Goal: Task Accomplishment & Management: Use online tool/utility

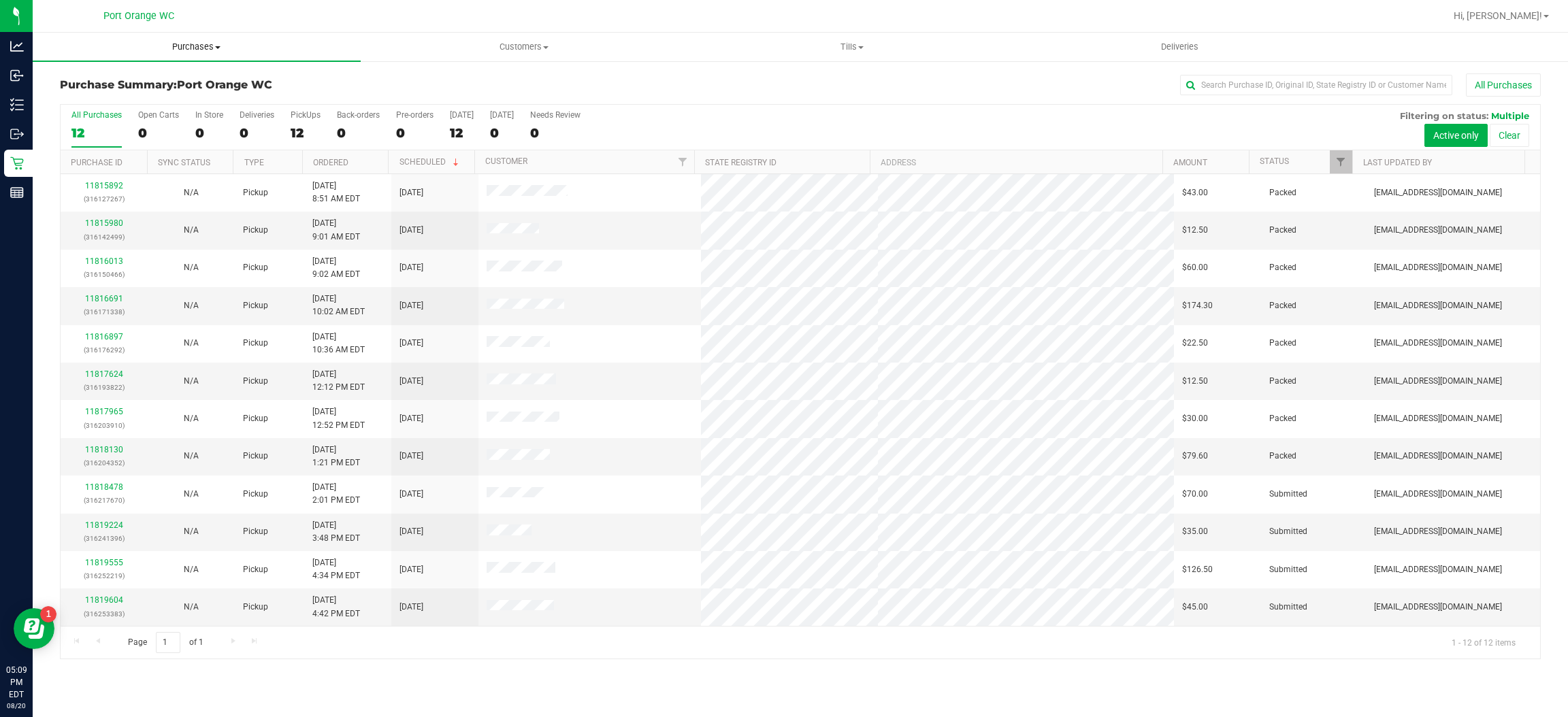
click at [205, 47] on span "Purchases" at bounding box center [197, 47] width 328 height 12
click at [128, 83] on span "Summary of purchases" at bounding box center [102, 82] width 139 height 12
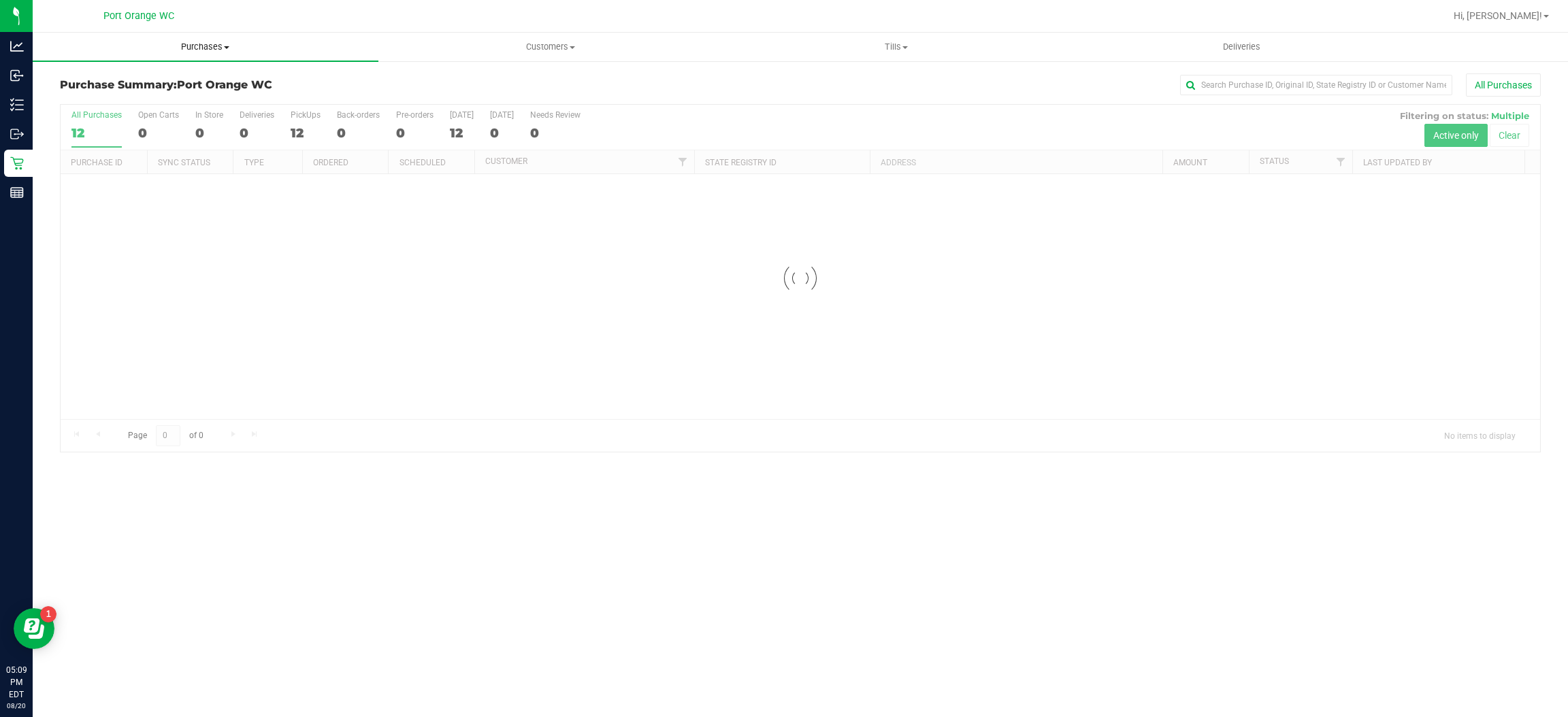
click at [231, 47] on span "Purchases" at bounding box center [205, 47] width 346 height 12
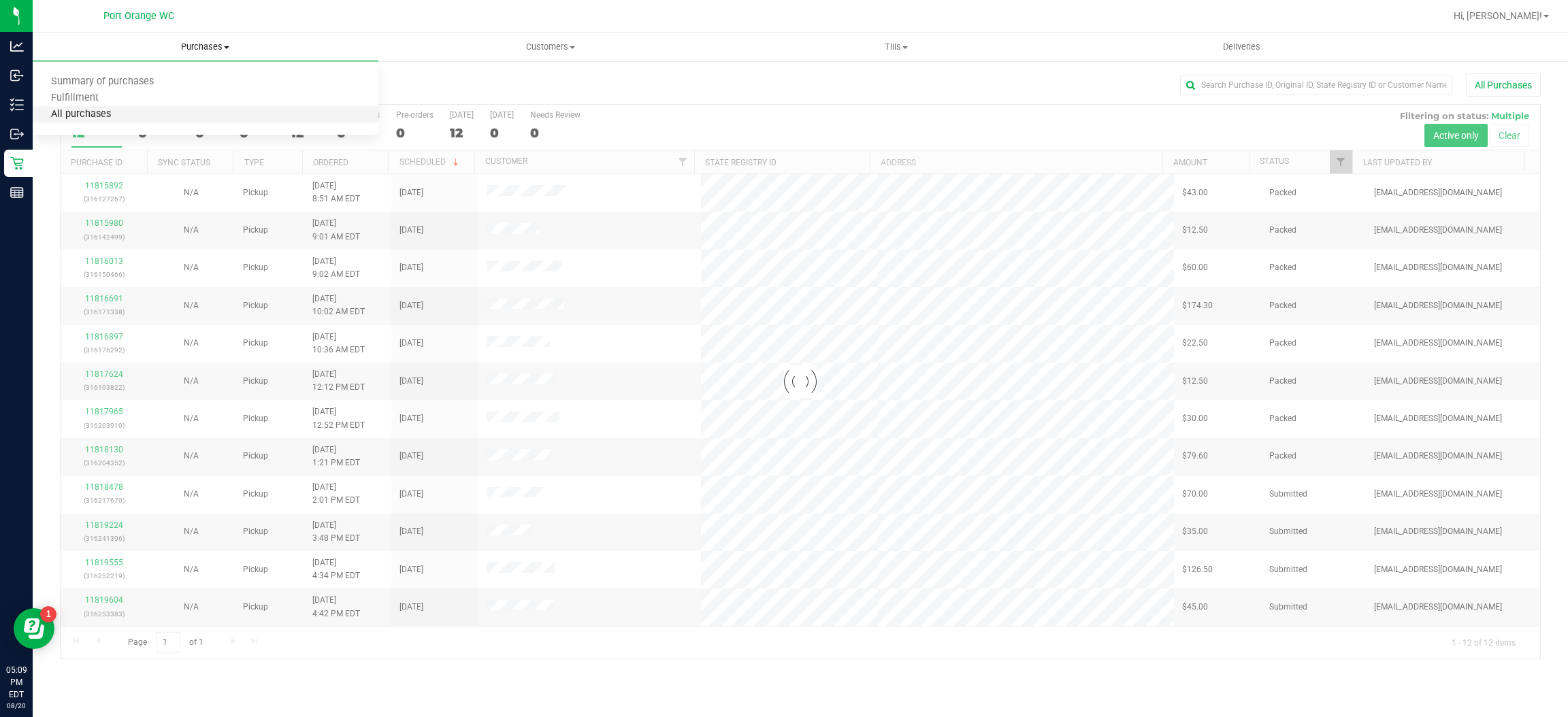
click at [85, 113] on span "All purchases" at bounding box center [81, 115] width 96 height 12
click at [79, 103] on span "Fulfillment" at bounding box center [75, 98] width 85 height 12
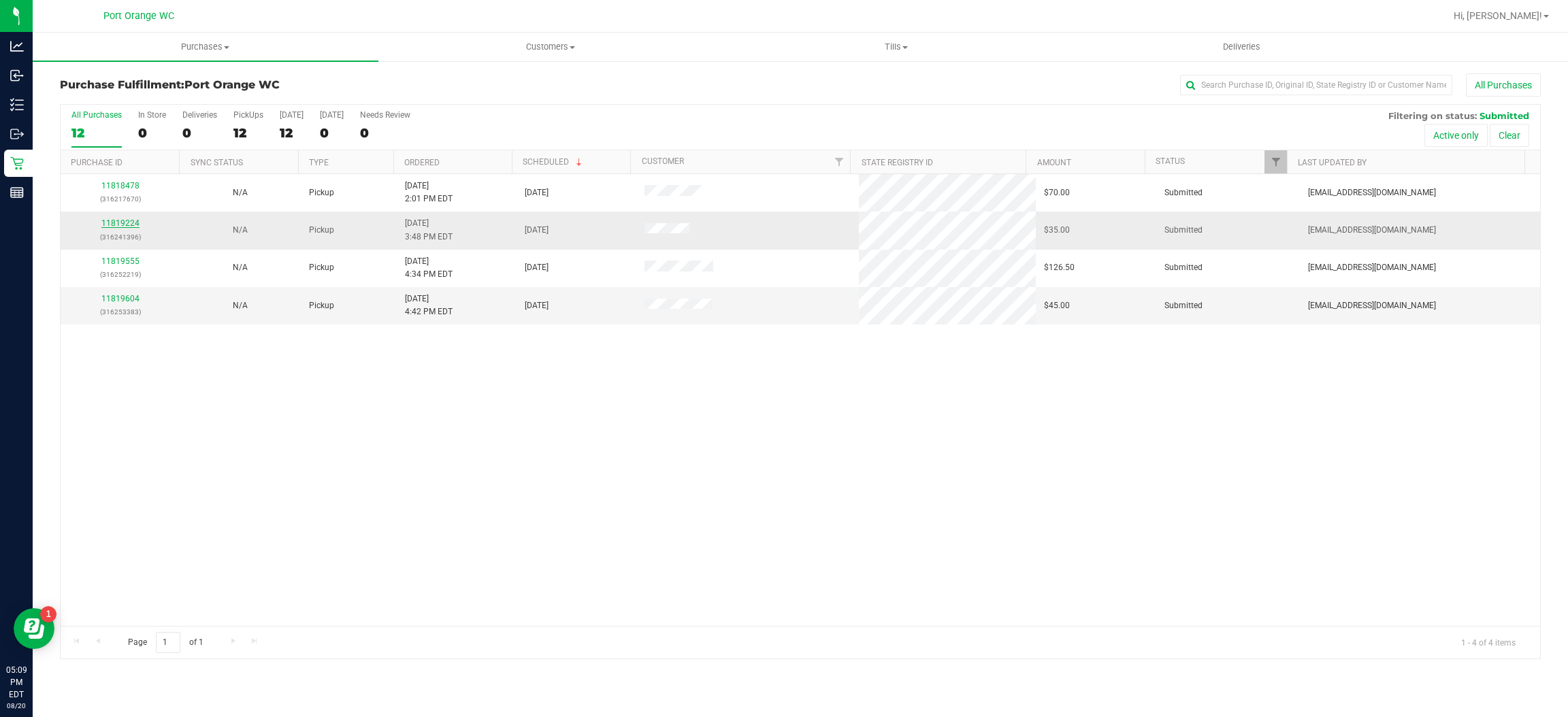
click at [112, 224] on link "11819224" at bounding box center [120, 222] width 38 height 9
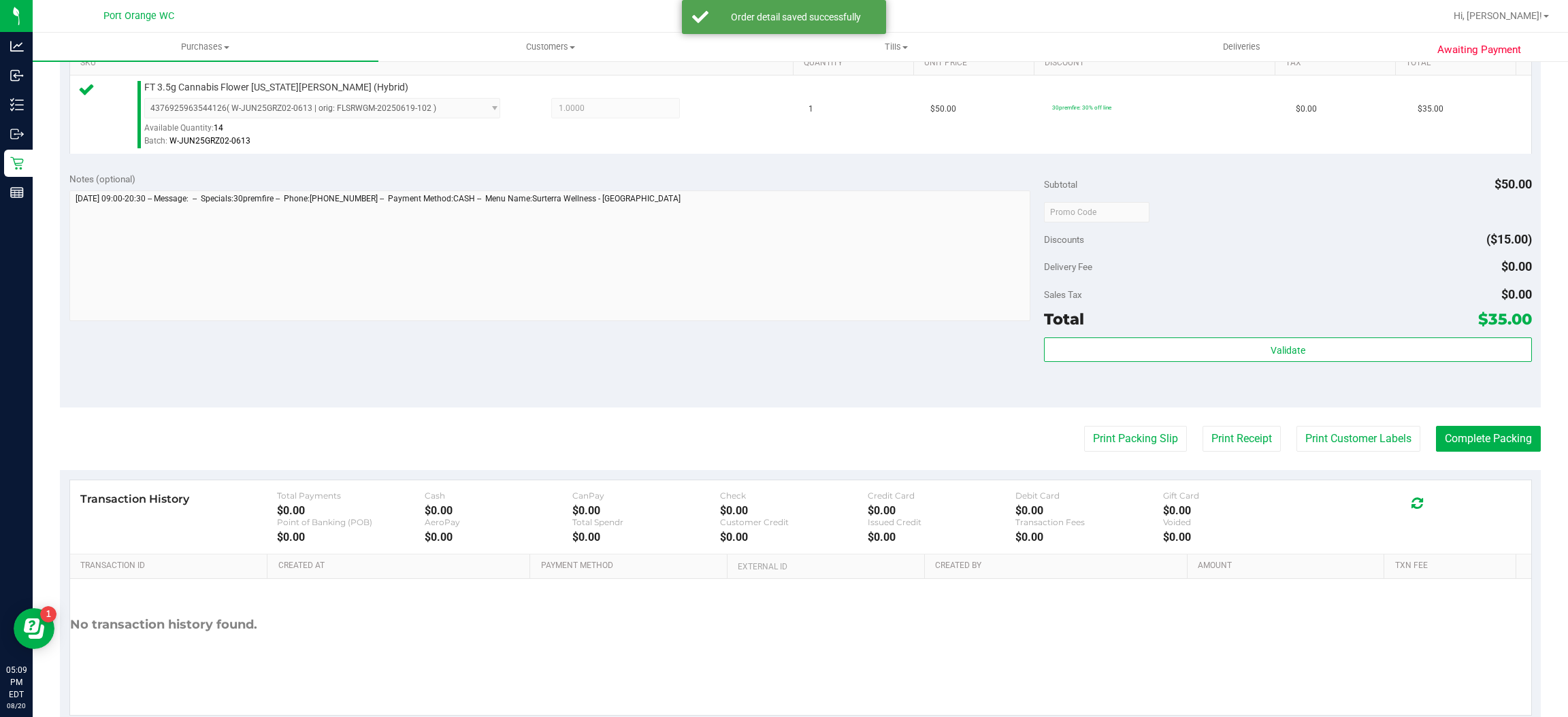
scroll to position [397, 0]
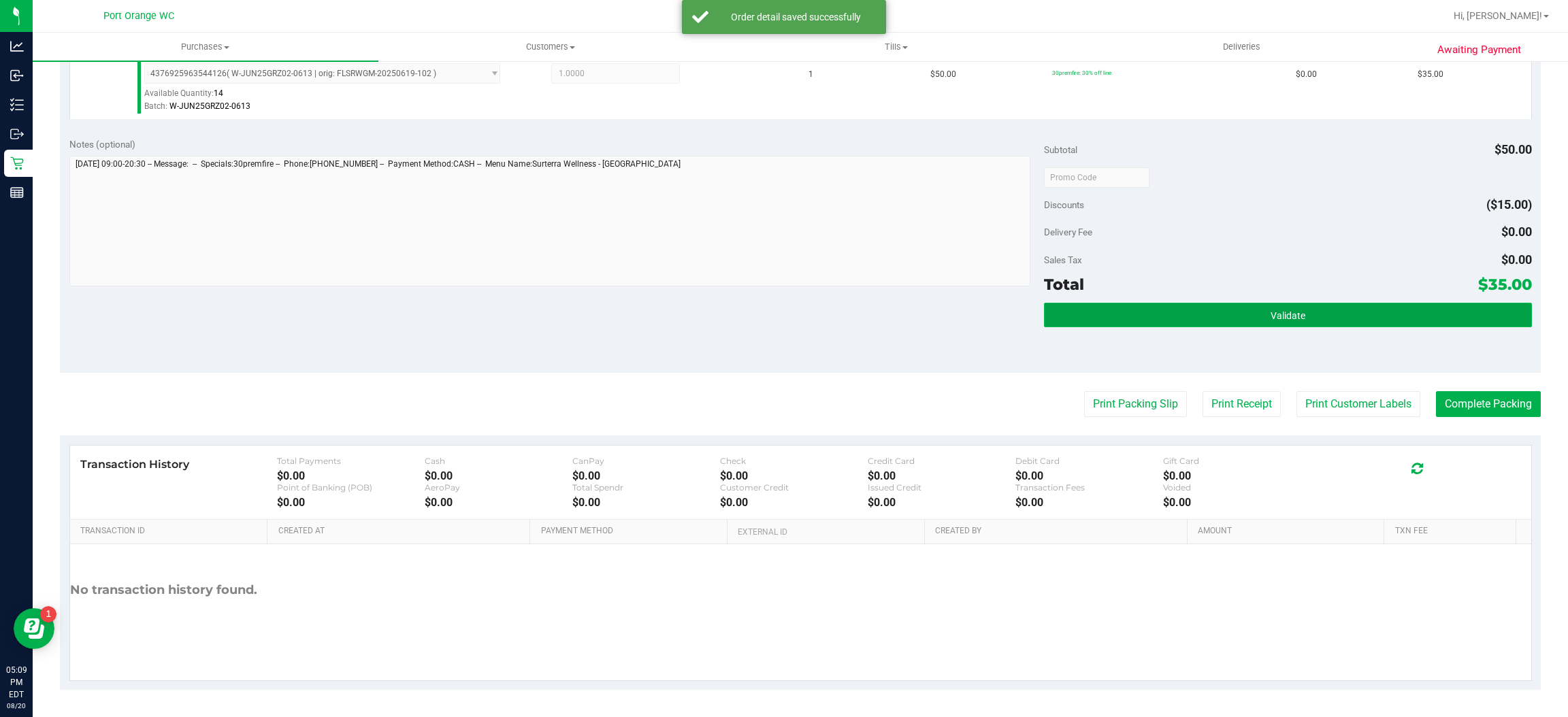
click at [1346, 304] on button "Validate" at bounding box center [1287, 315] width 487 height 25
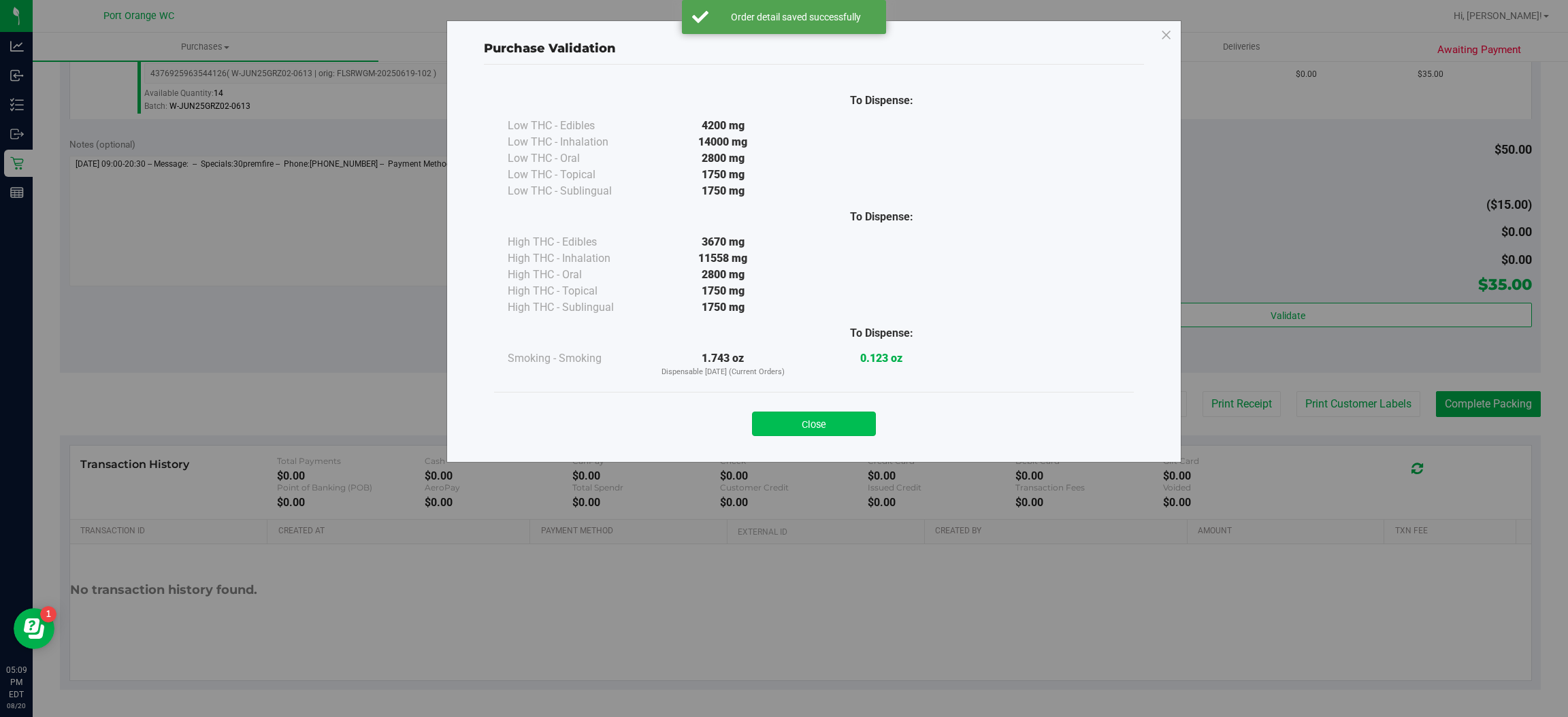
click at [851, 413] on button "Close" at bounding box center [814, 424] width 124 height 25
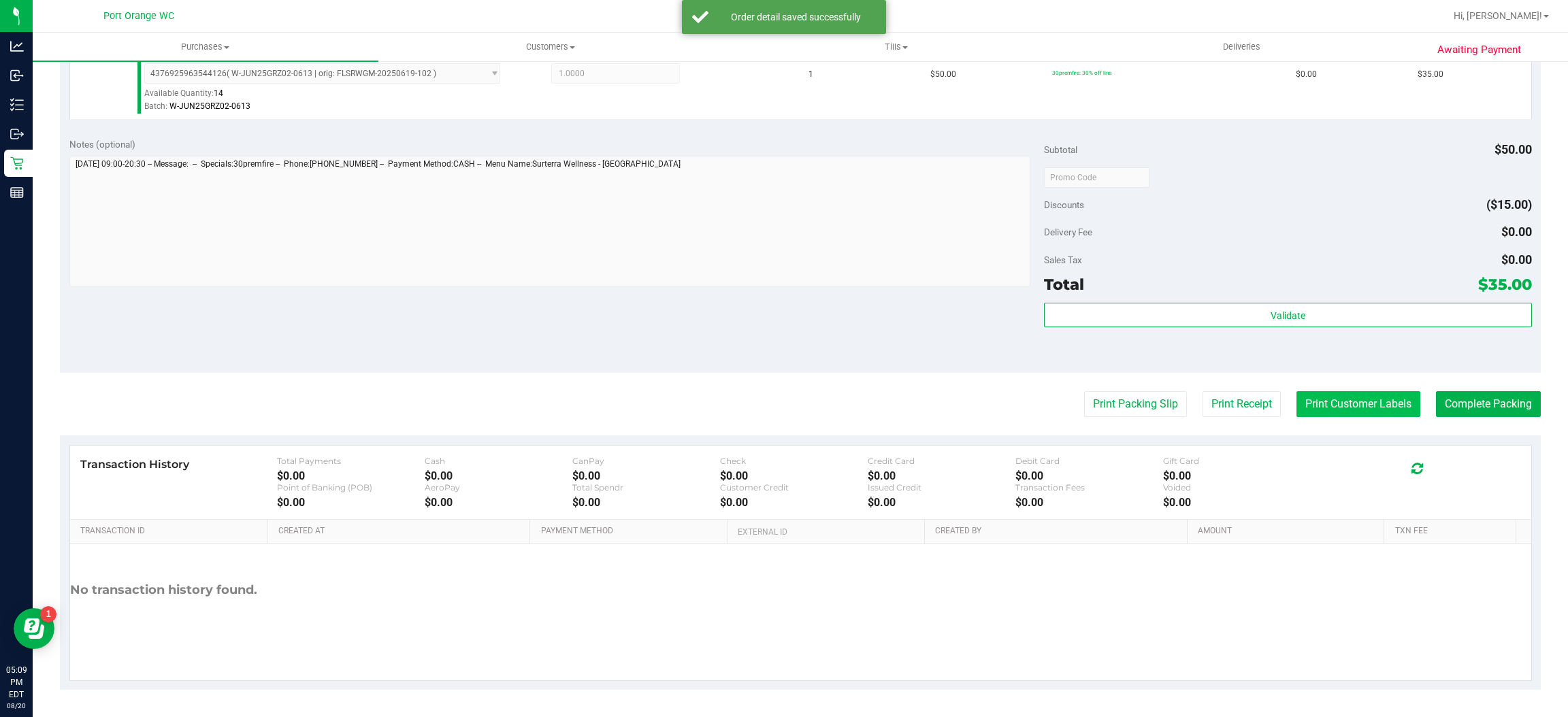
click at [1344, 397] on button "Print Customer Labels" at bounding box center [1358, 404] width 124 height 26
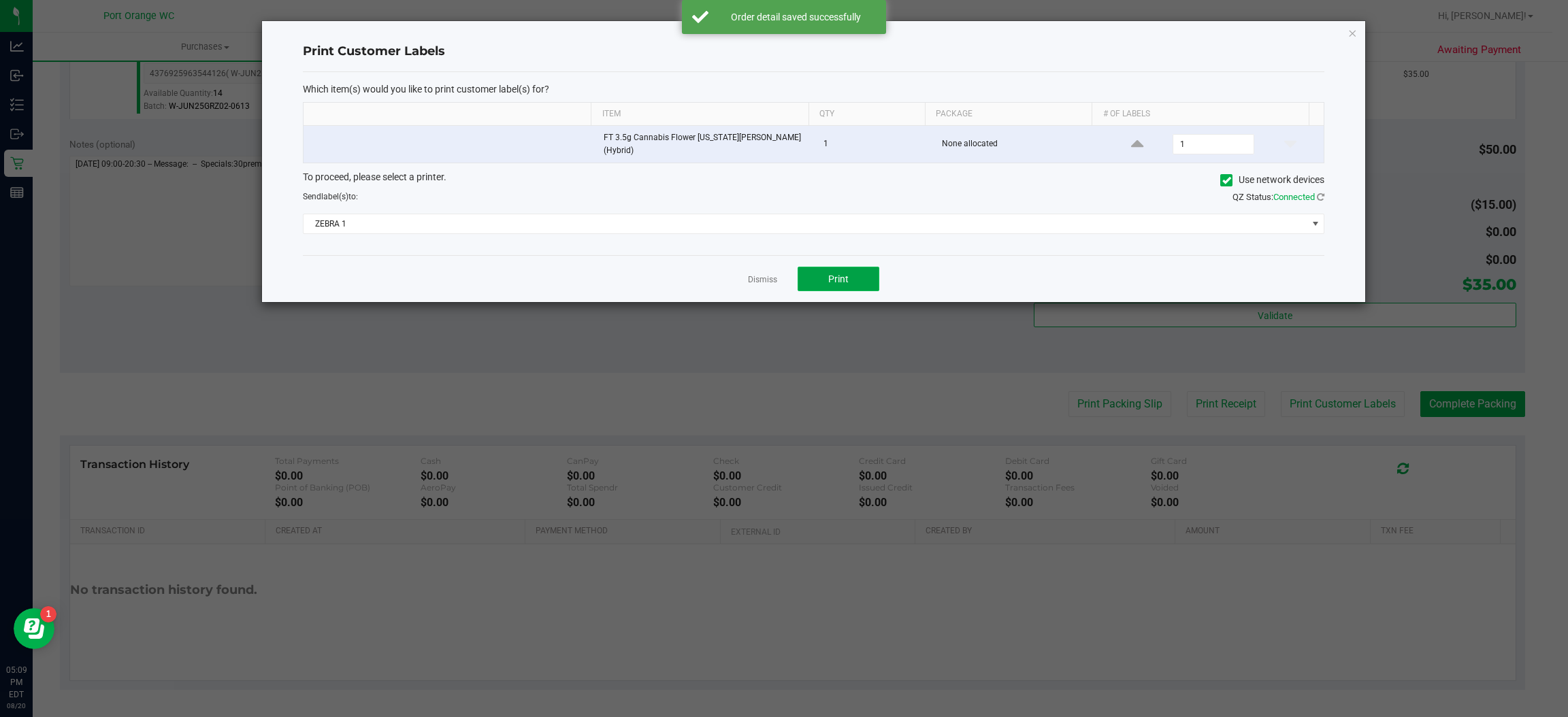
click at [860, 273] on button "Print" at bounding box center [838, 279] width 82 height 25
click at [766, 276] on link "Dismiss" at bounding box center [762, 280] width 30 height 12
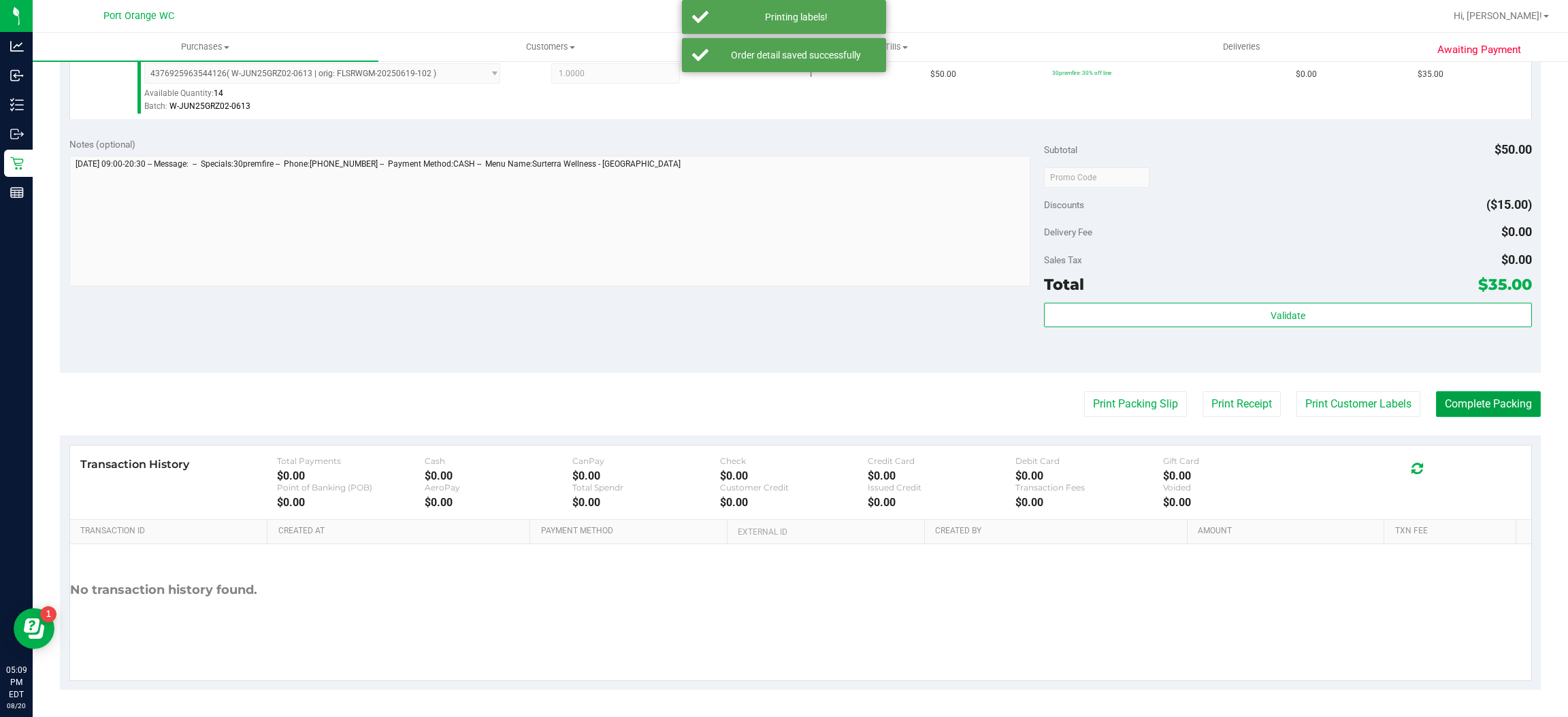
click at [1501, 402] on button "Complete Packing" at bounding box center [1489, 404] width 105 height 26
click at [1360, 392] on button "Print Customer Labels" at bounding box center [1347, 404] width 124 height 26
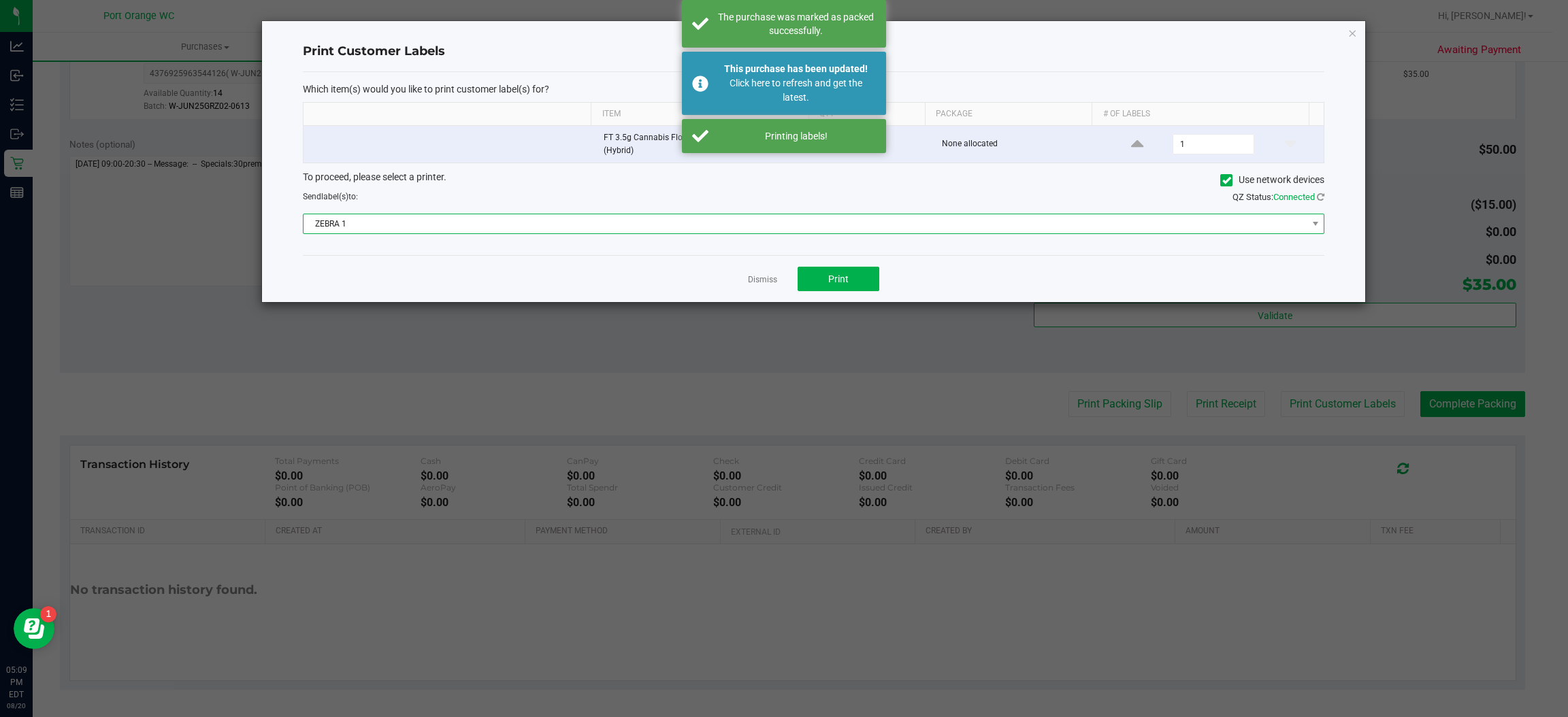
click at [595, 215] on span "ZEBRA 1" at bounding box center [805, 224] width 1003 height 19
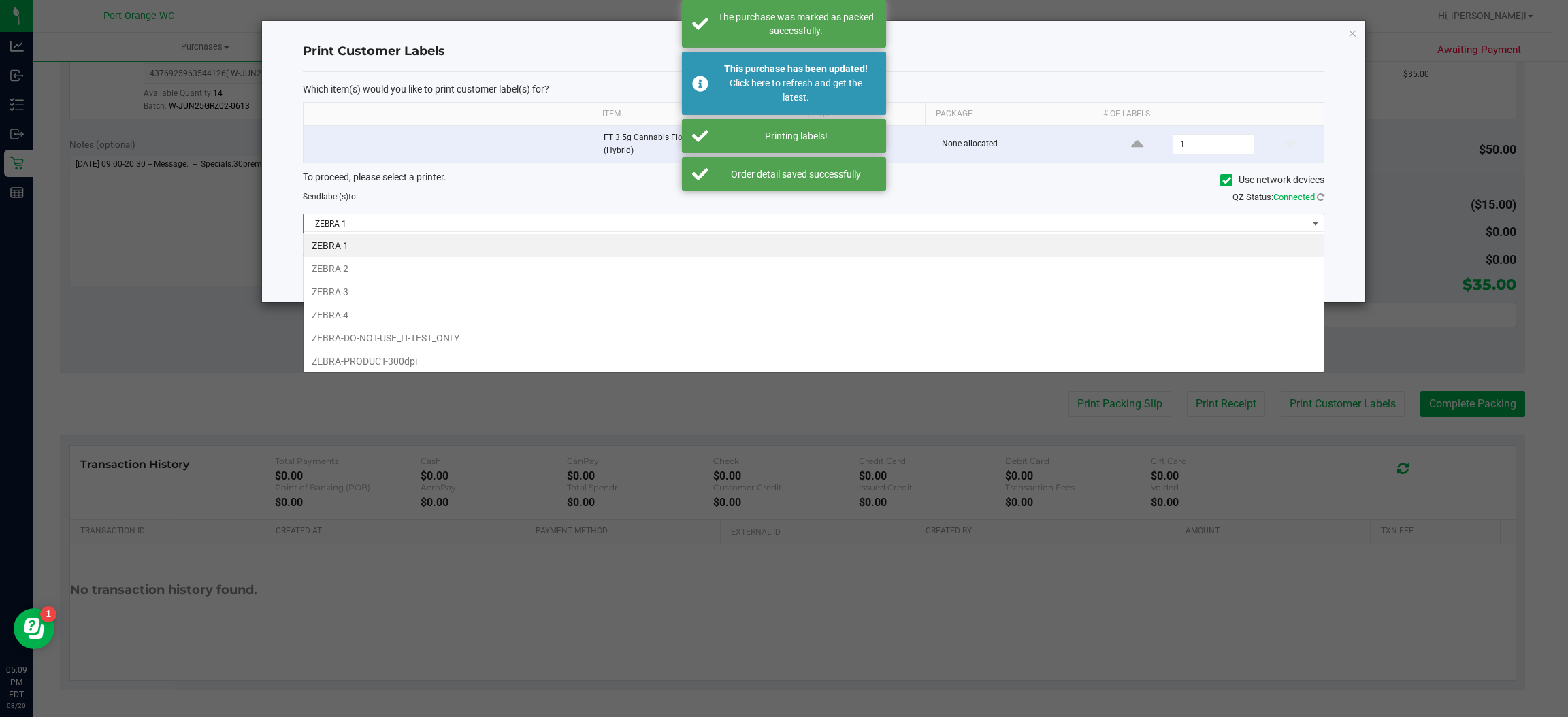
scroll to position [21, 1021]
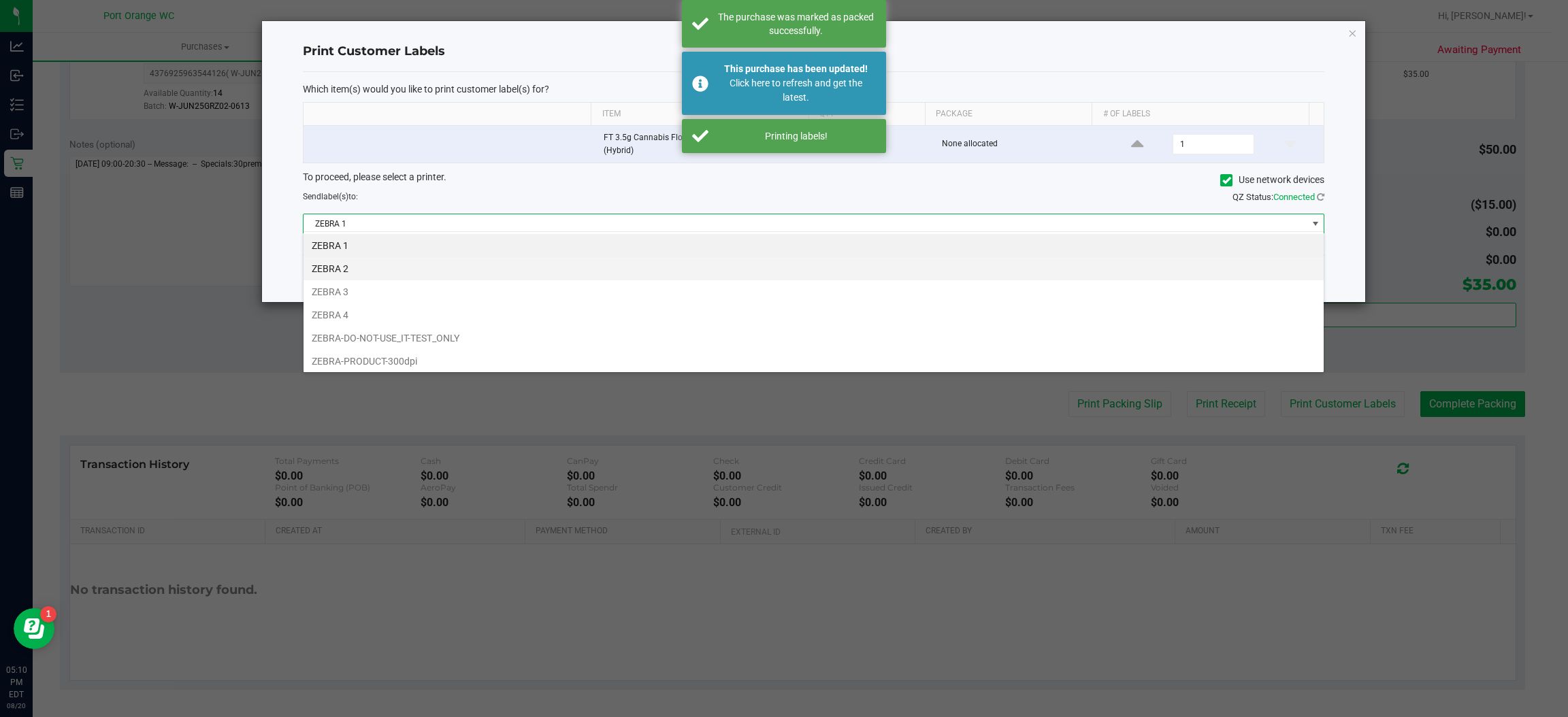
click at [358, 272] on li "ZEBRA 2" at bounding box center [813, 268] width 1020 height 23
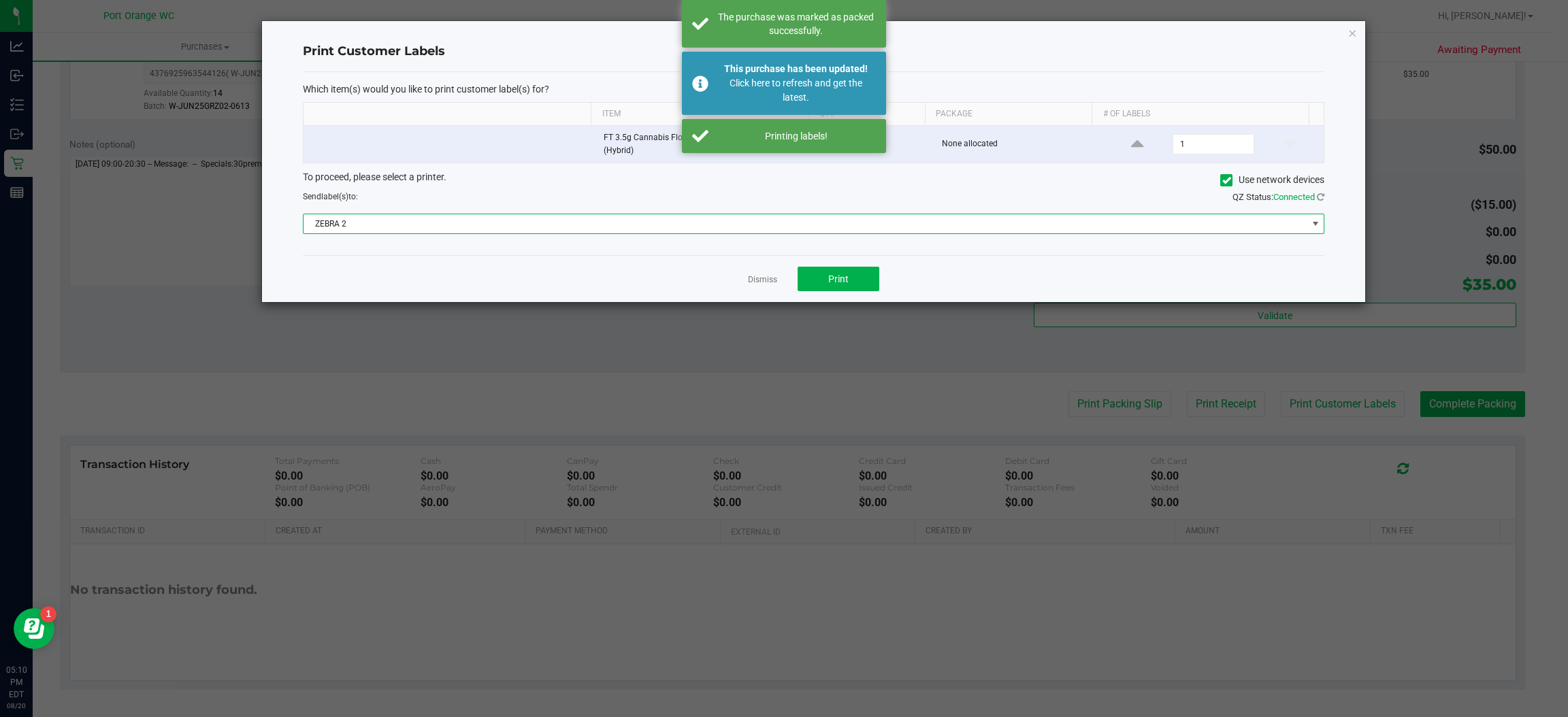
click at [548, 215] on span "ZEBRA 2" at bounding box center [805, 224] width 1003 height 19
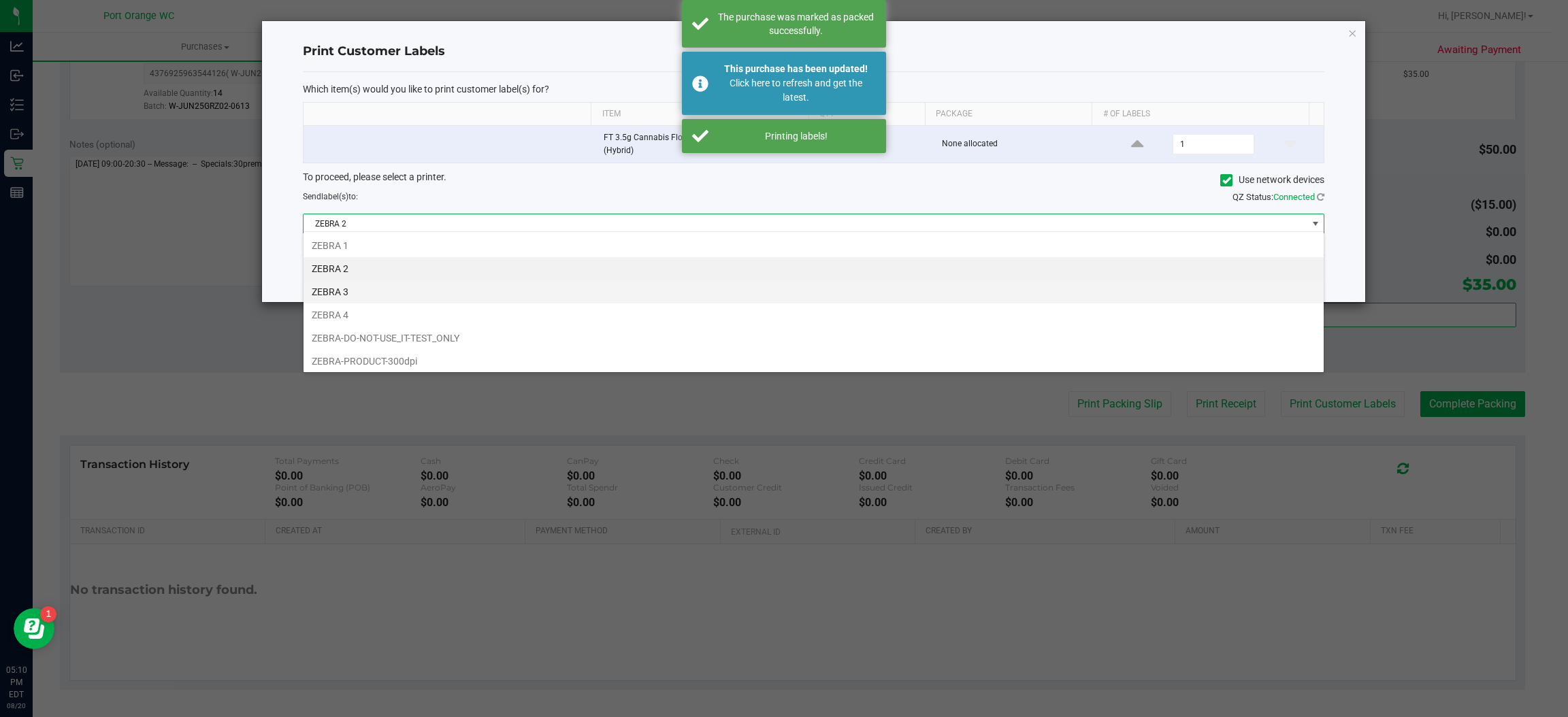
click at [346, 288] on li "ZEBRA 3" at bounding box center [813, 292] width 1020 height 23
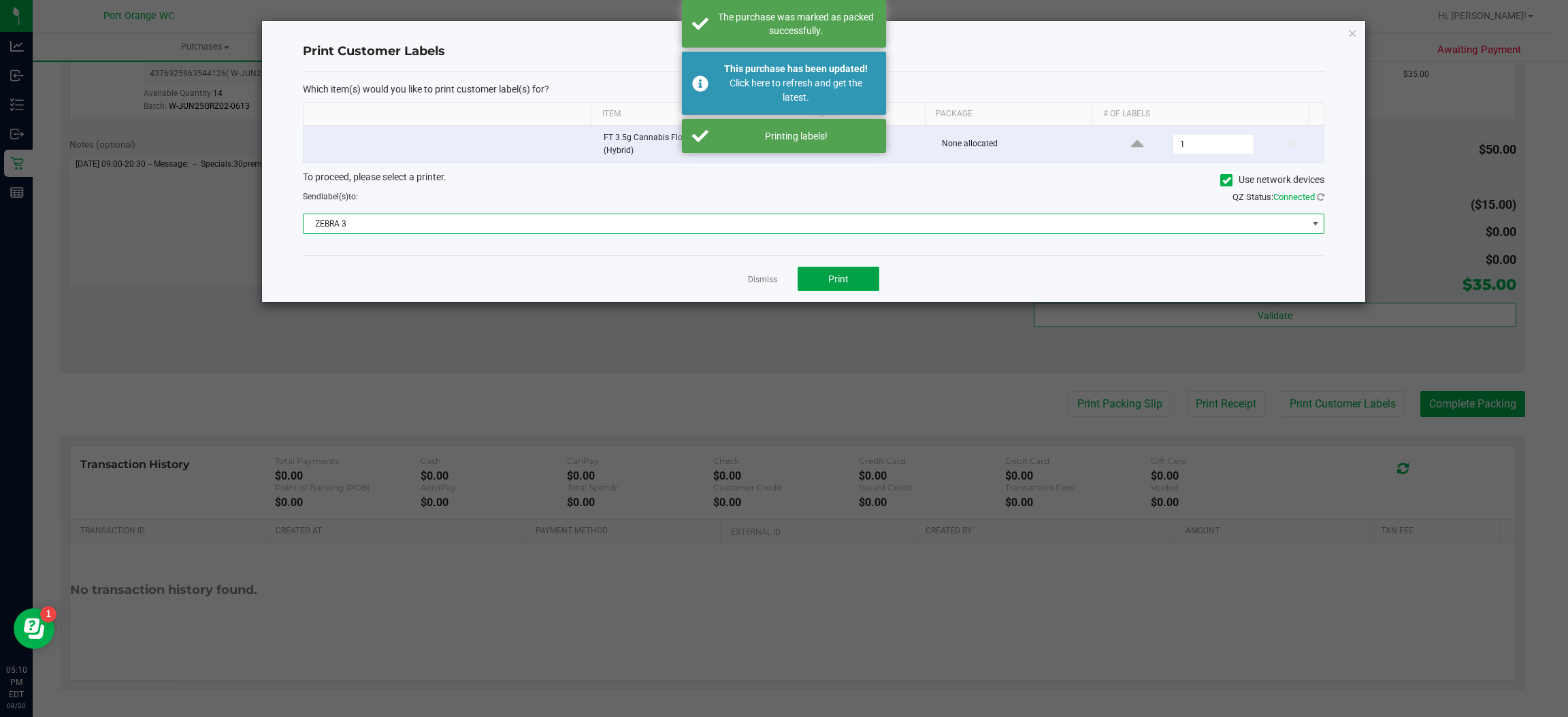
click at [803, 268] on button "Print" at bounding box center [838, 279] width 82 height 25
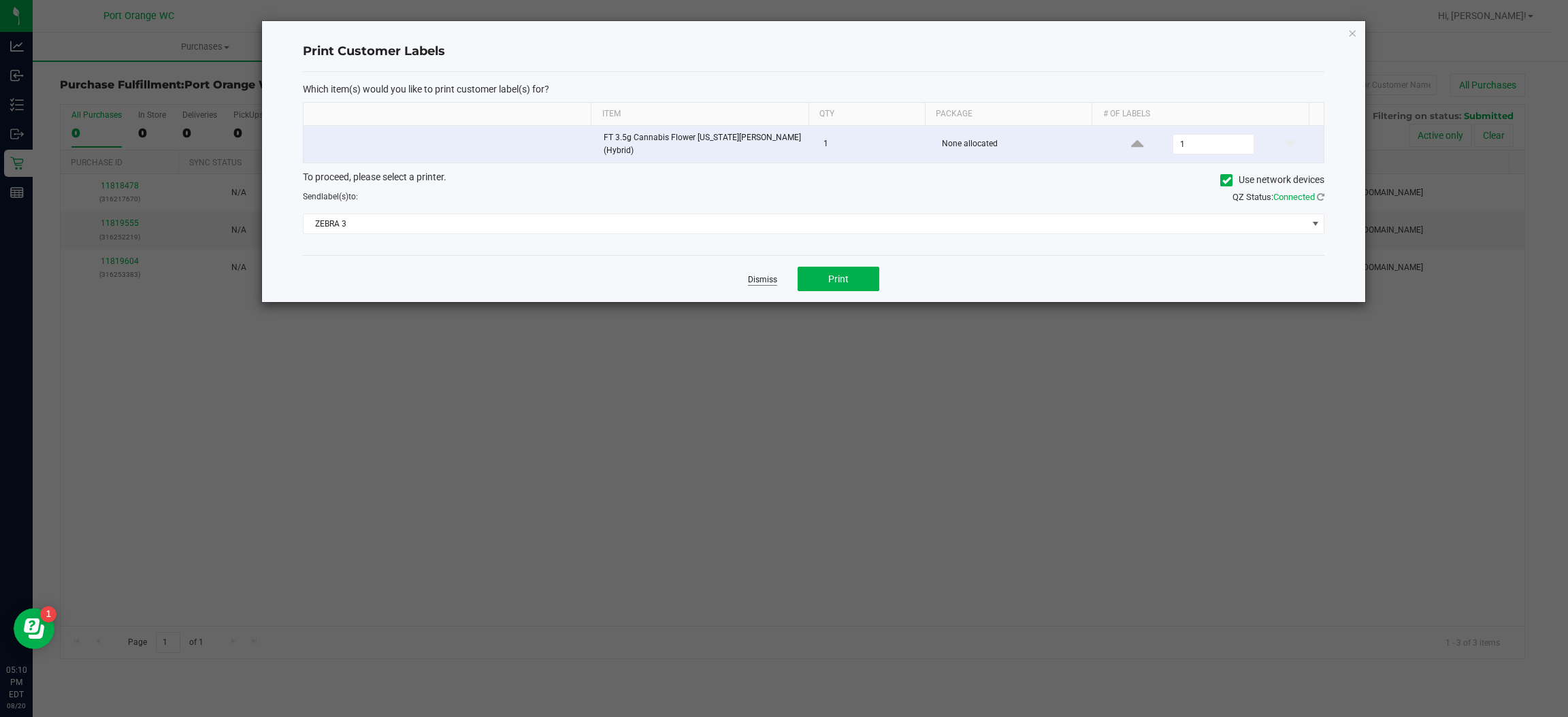
click at [762, 278] on link "Dismiss" at bounding box center [762, 280] width 30 height 12
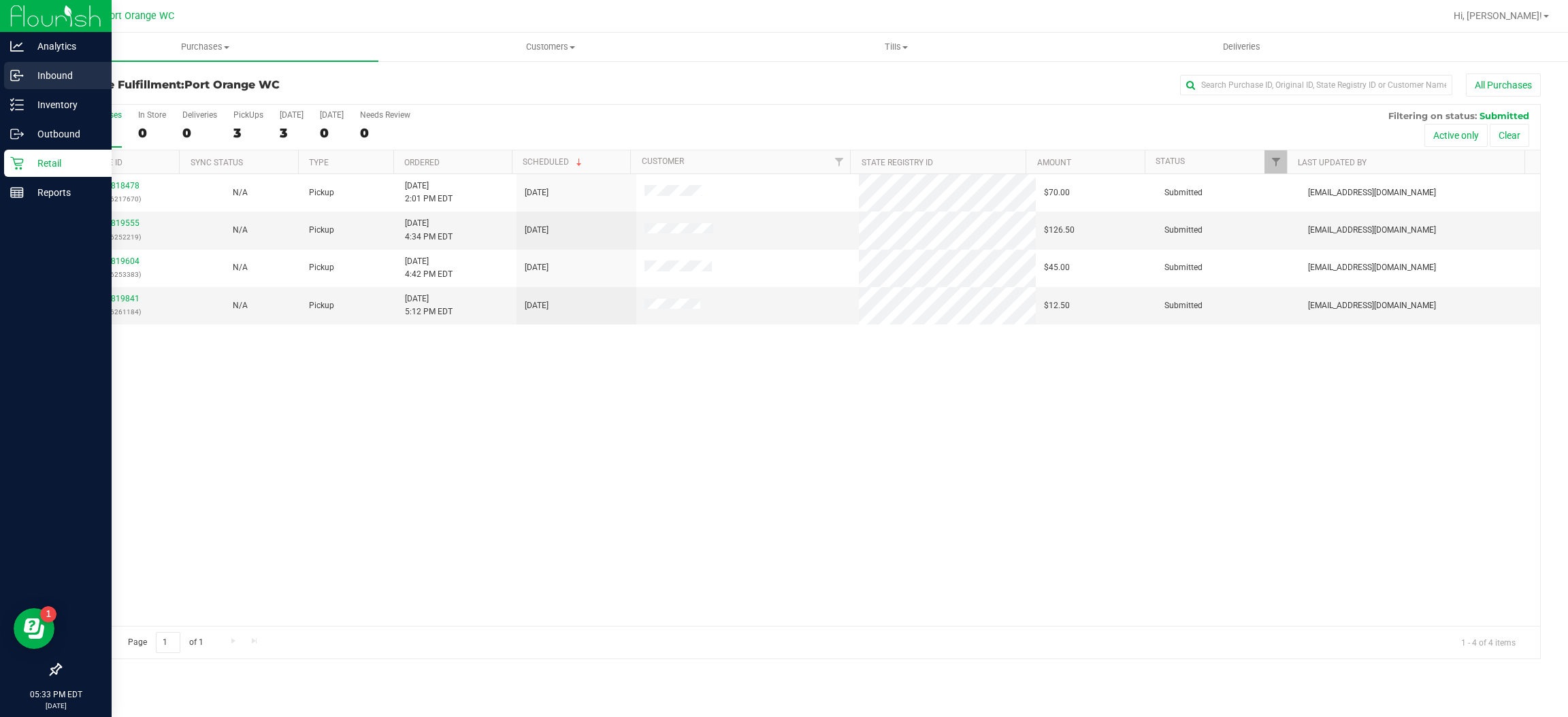
click at [66, 81] on p "Inbound" at bounding box center [64, 75] width 82 height 16
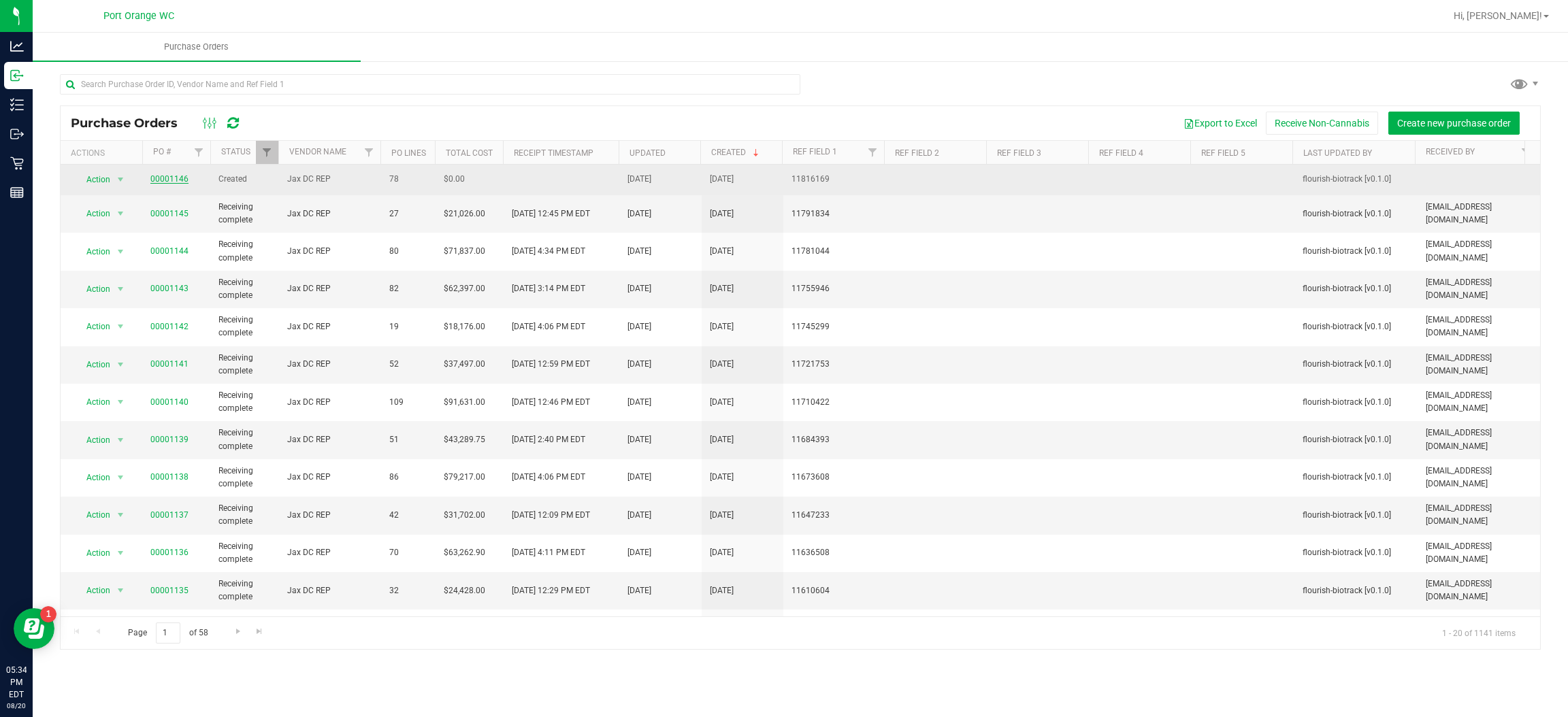
click at [179, 178] on link "00001146" at bounding box center [169, 178] width 38 height 9
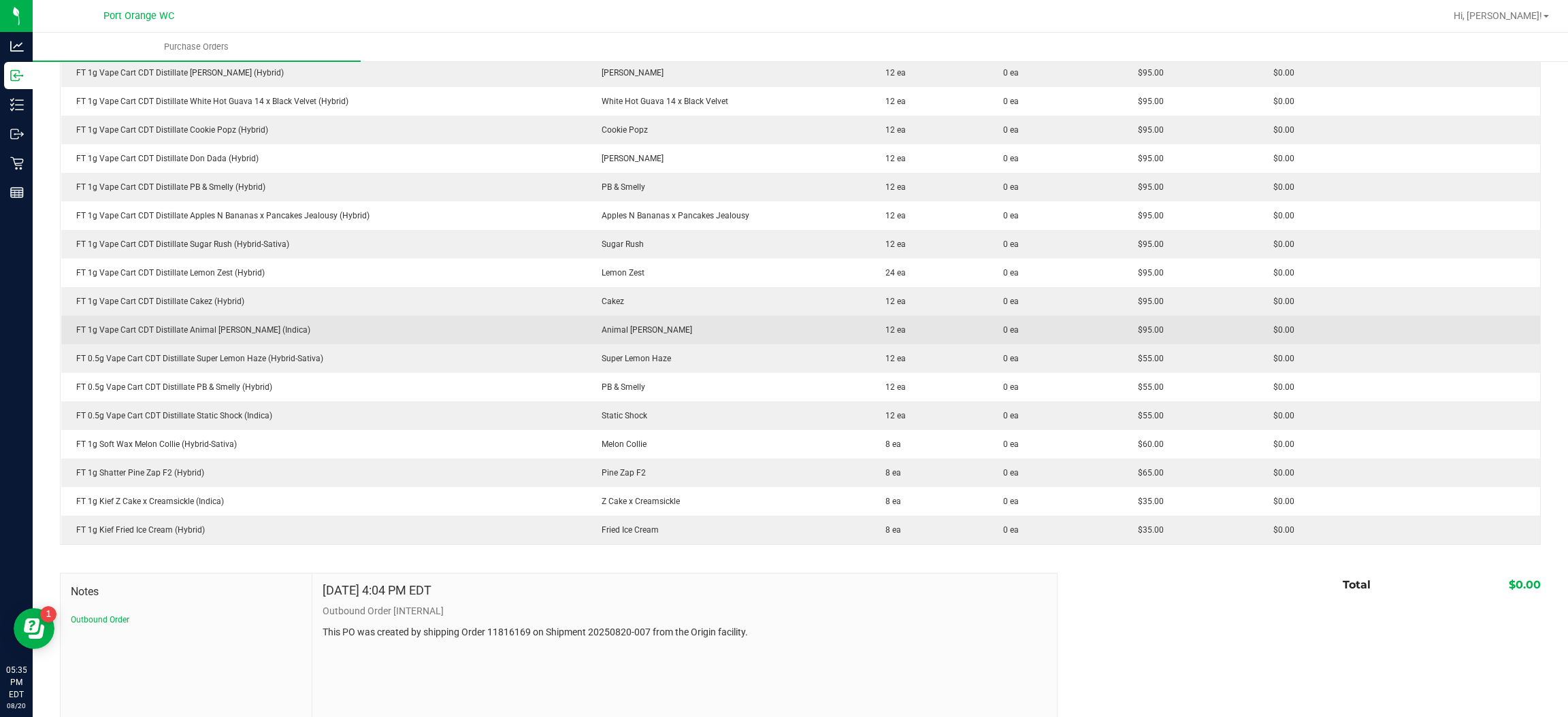
scroll to position [2041, 0]
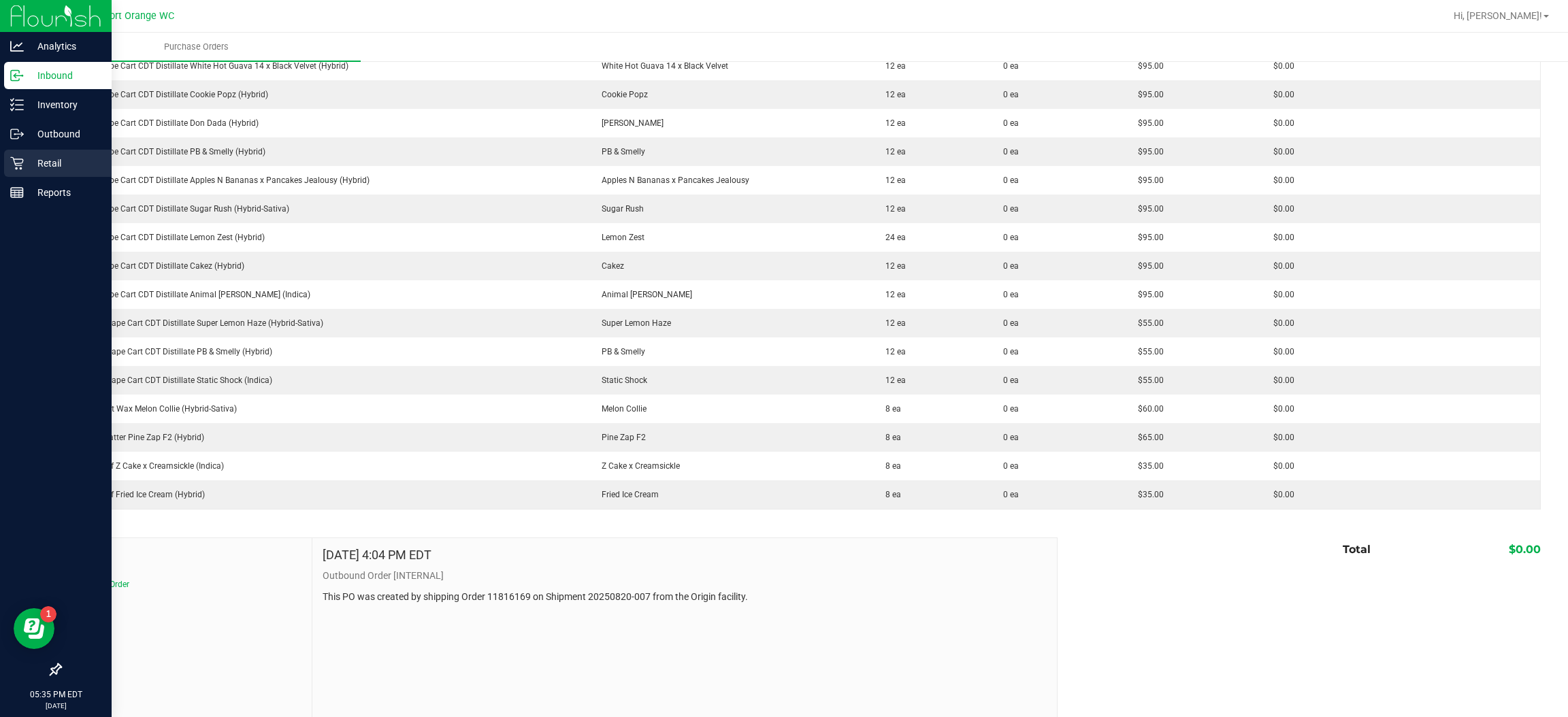
click at [5, 157] on div "Retail" at bounding box center [57, 163] width 107 height 27
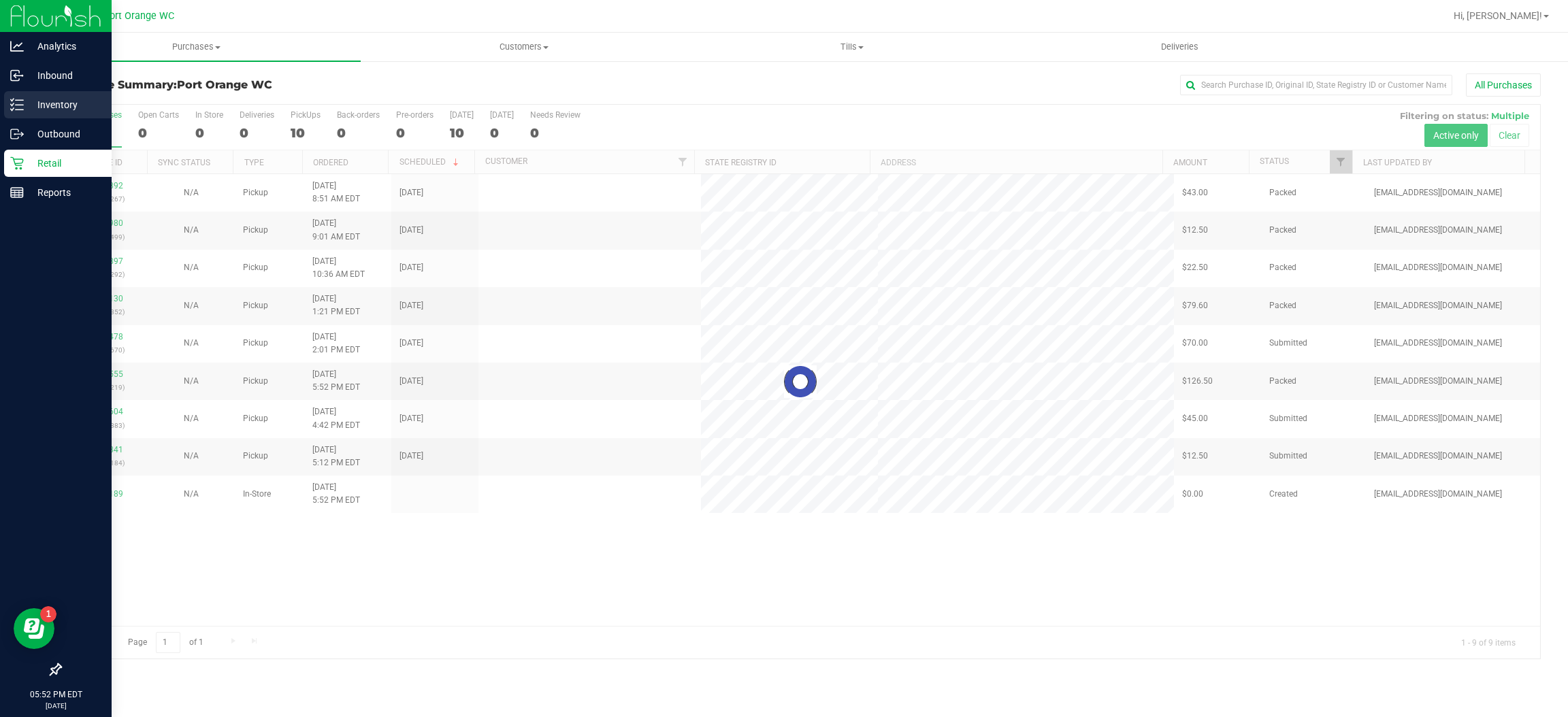
click at [35, 105] on p "Inventory" at bounding box center [64, 104] width 82 height 16
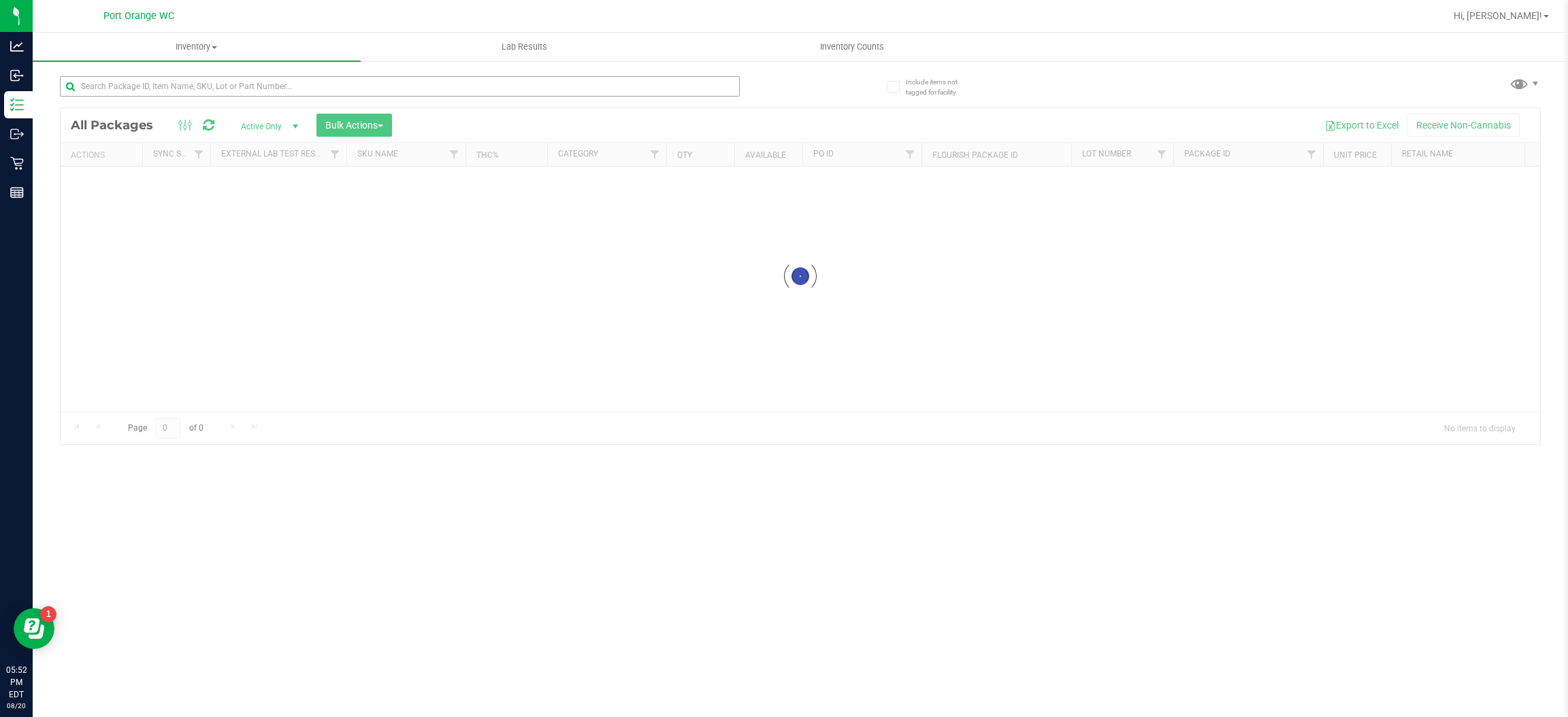
drag, startPoint x: 229, startPoint y: 63, endPoint x: 227, endPoint y: 79, distance: 16.1
click at [230, 72] on div at bounding box center [430, 86] width 740 height 44
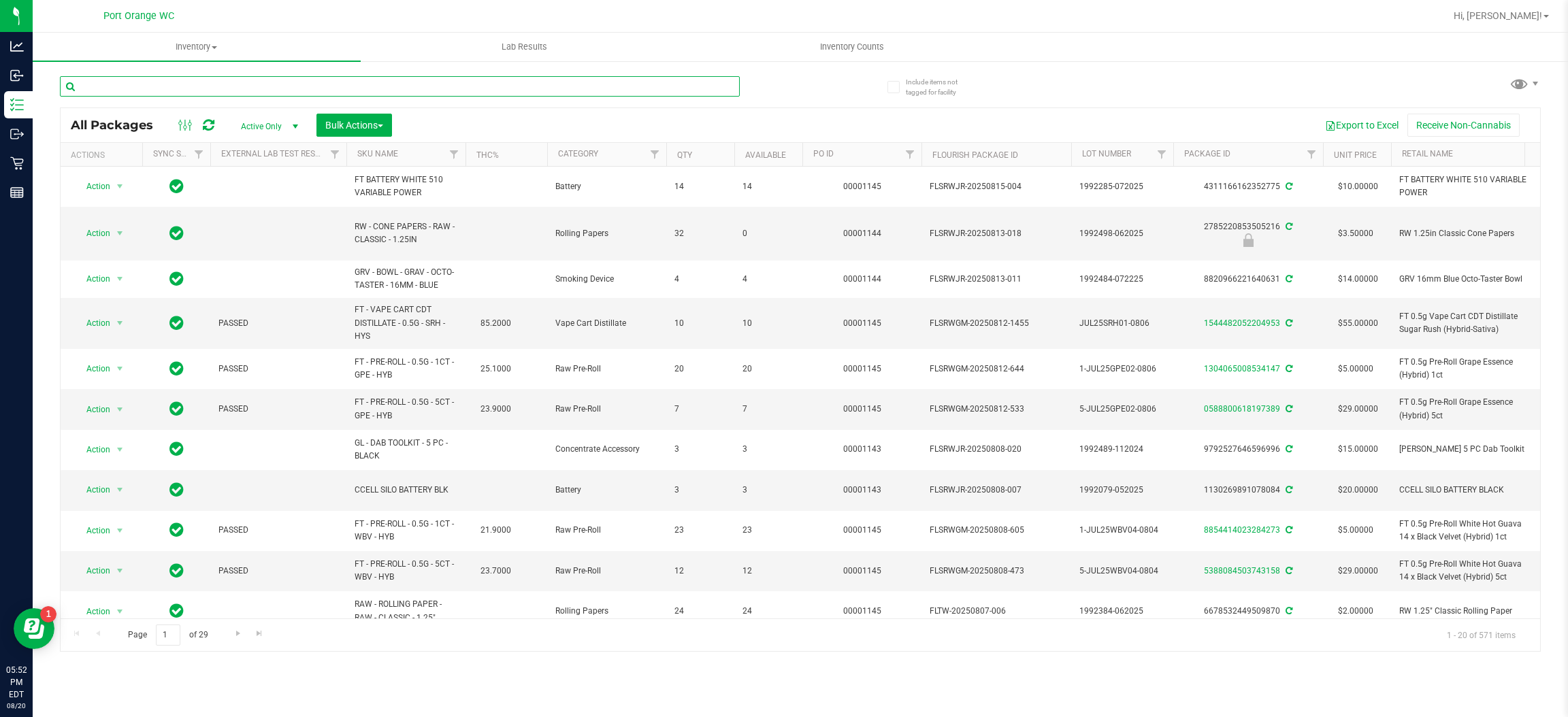
click at [227, 81] on input "text" at bounding box center [400, 86] width 680 height 20
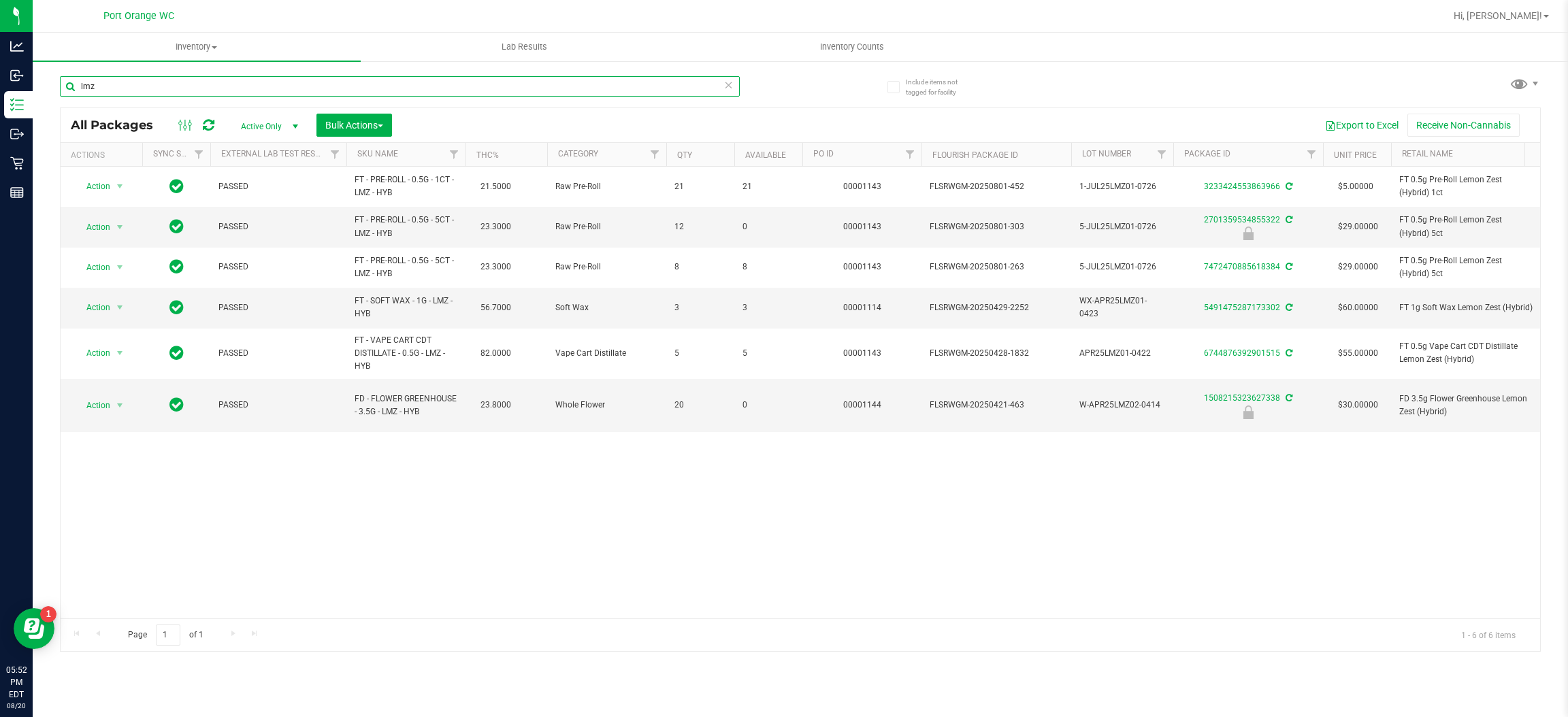
type input "lmz"
click at [103, 400] on span "Action" at bounding box center [92, 405] width 36 height 19
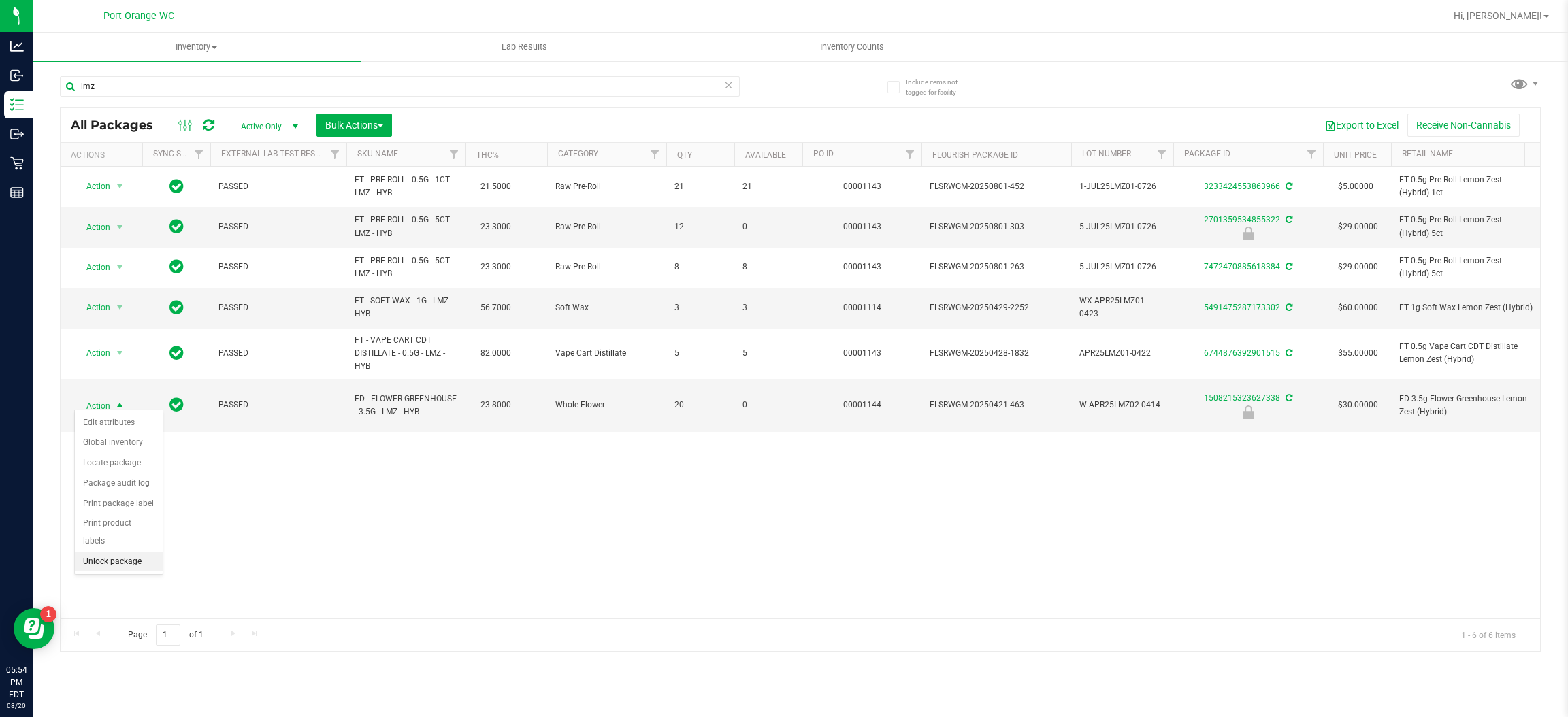
click at [113, 552] on li "Unlock package" at bounding box center [119, 562] width 88 height 20
